Goal: Find specific page/section: Find specific page/section

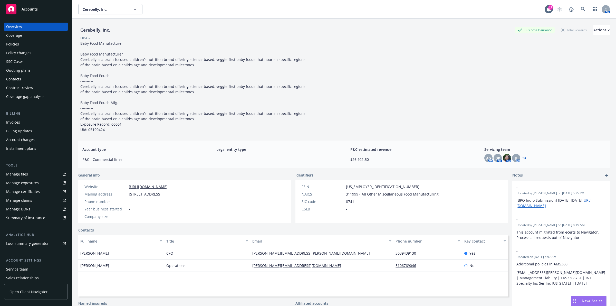
scroll to position [28, 0]
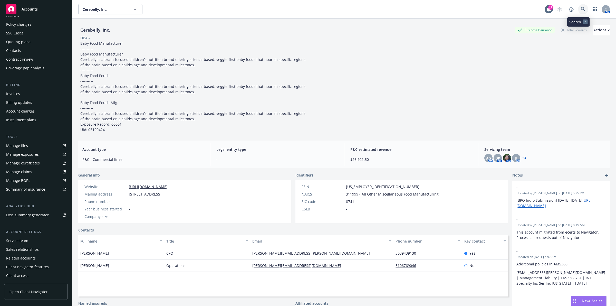
click at [578, 8] on link at bounding box center [583, 9] width 10 height 10
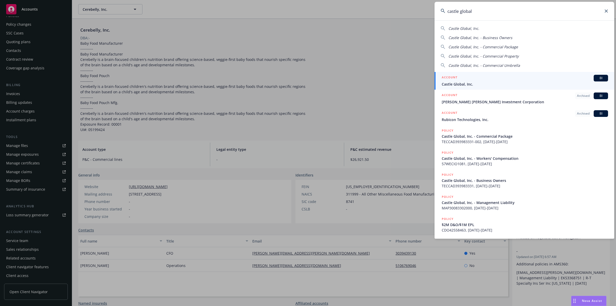
type input "castle global"
click at [489, 83] on span "Castle Global, Inc." at bounding box center [524, 83] width 166 height 5
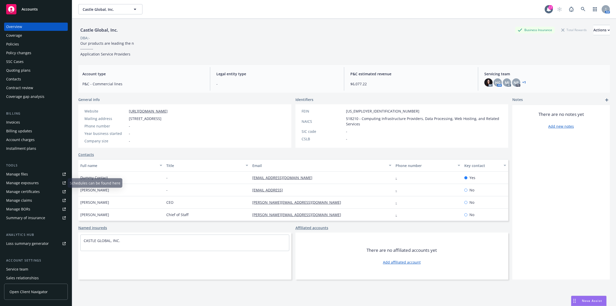
click at [24, 171] on div "Manage files" at bounding box center [17, 174] width 22 height 8
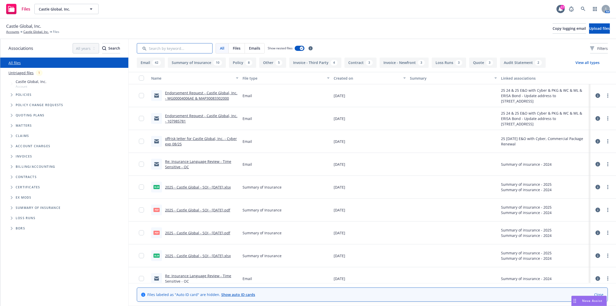
click at [169, 50] on input "Search by keyword..." at bounding box center [175, 48] width 76 height 10
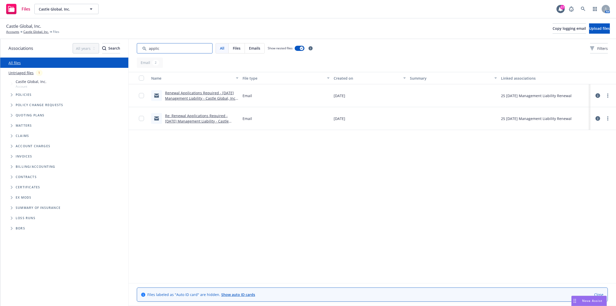
type input "applic"
